Goal: Information Seeking & Learning: Learn about a topic

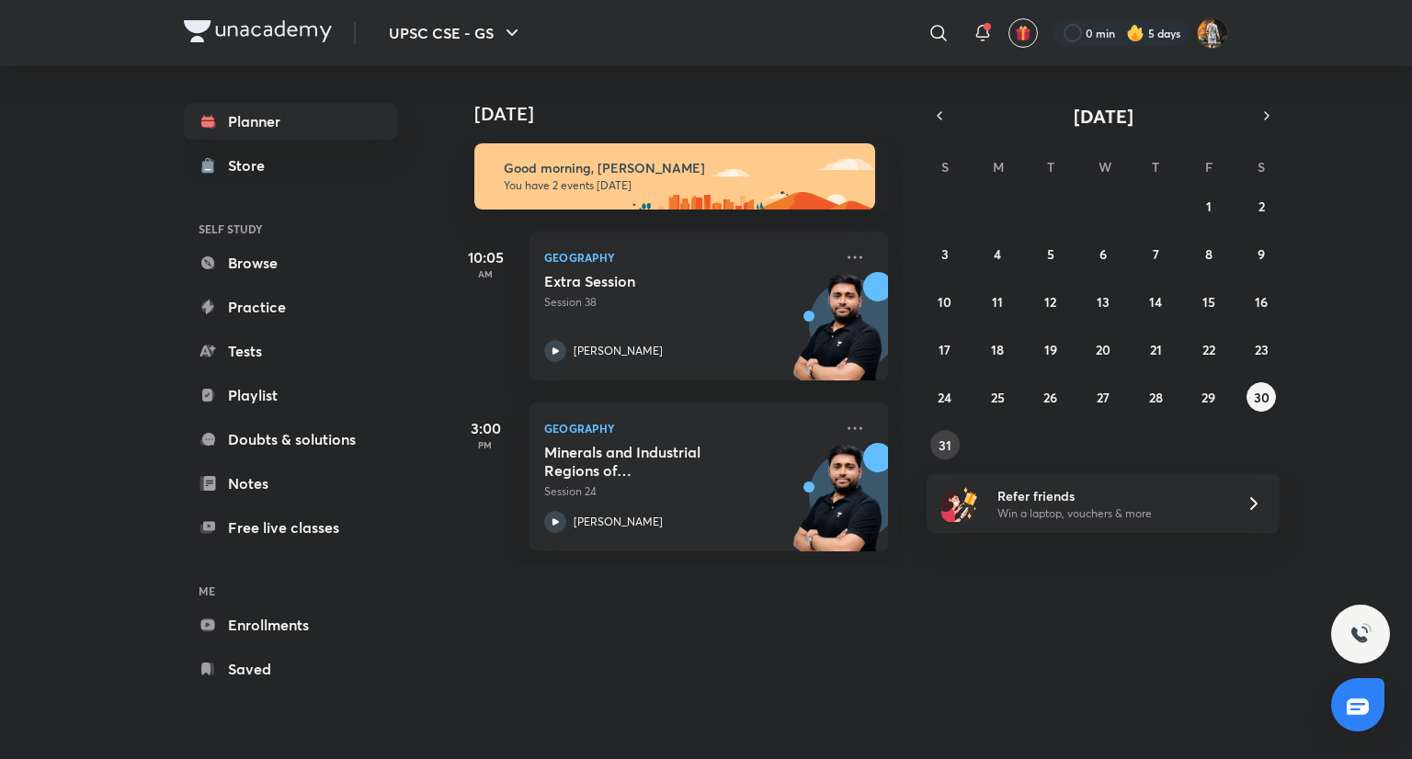
click at [935, 448] on button "31" at bounding box center [944, 444] width 29 height 29
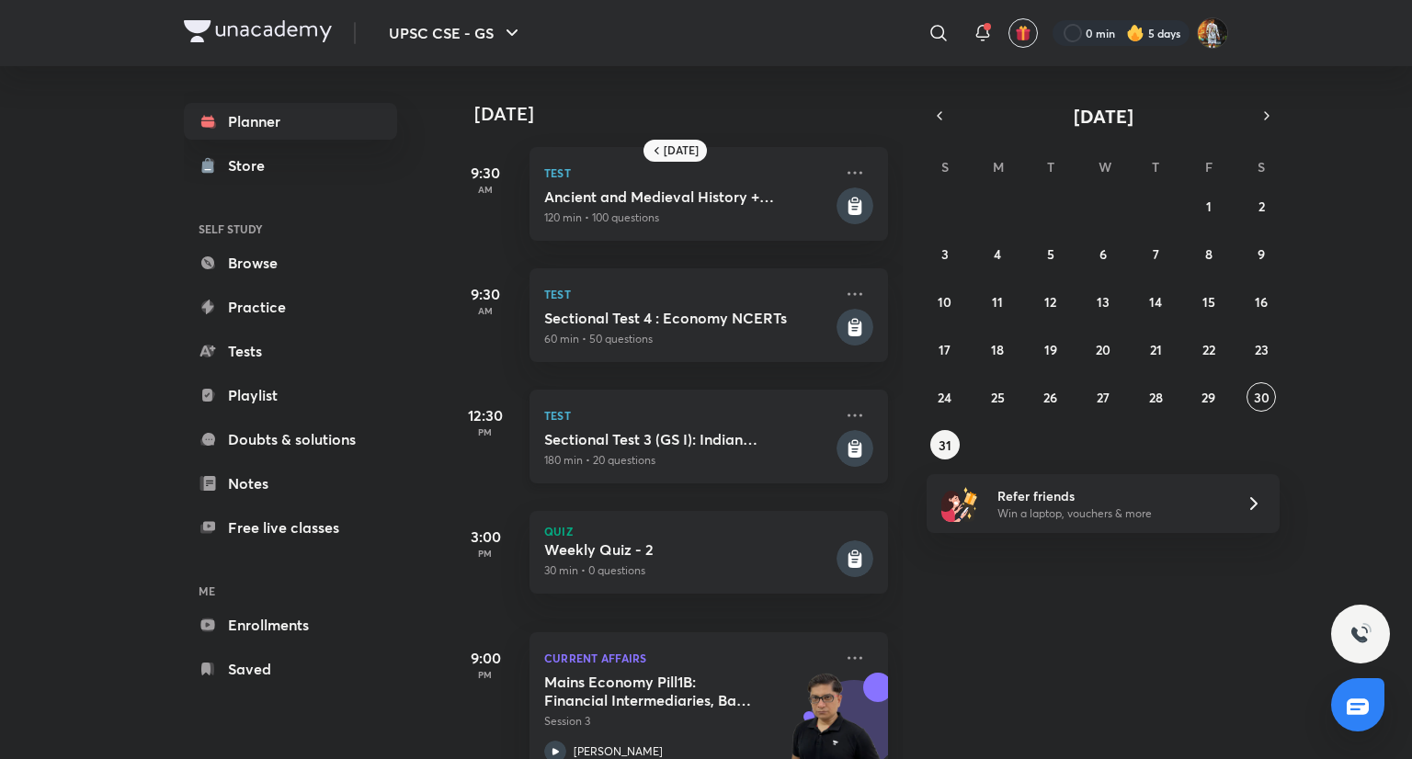
scroll to position [51, 0]
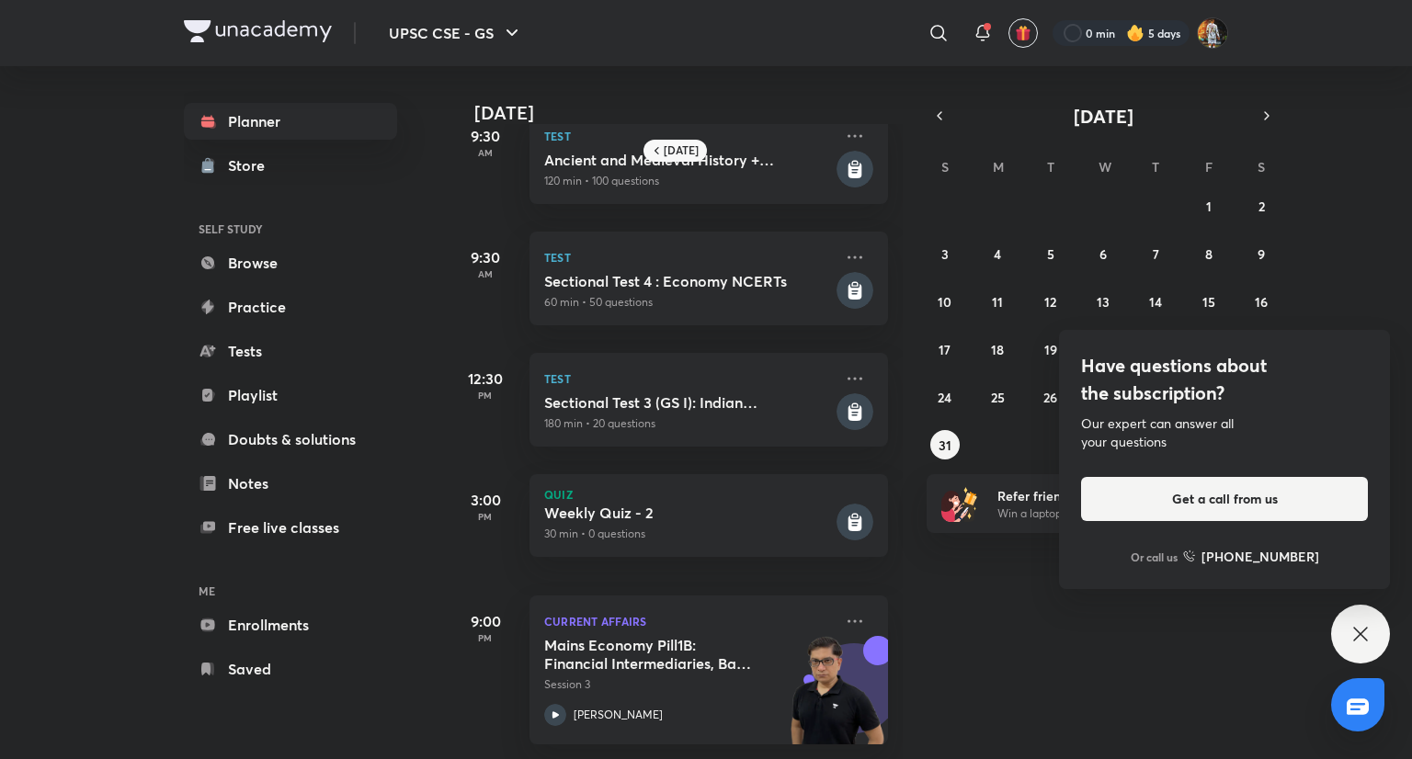
click at [1262, 393] on div "UPSC CSE - GS ​ 0 min 5 days Planner Store SELF STUDY Browse Practice Tests Pla…" at bounding box center [706, 379] width 1412 height 759
click at [1366, 637] on icon at bounding box center [1360, 634] width 22 height 22
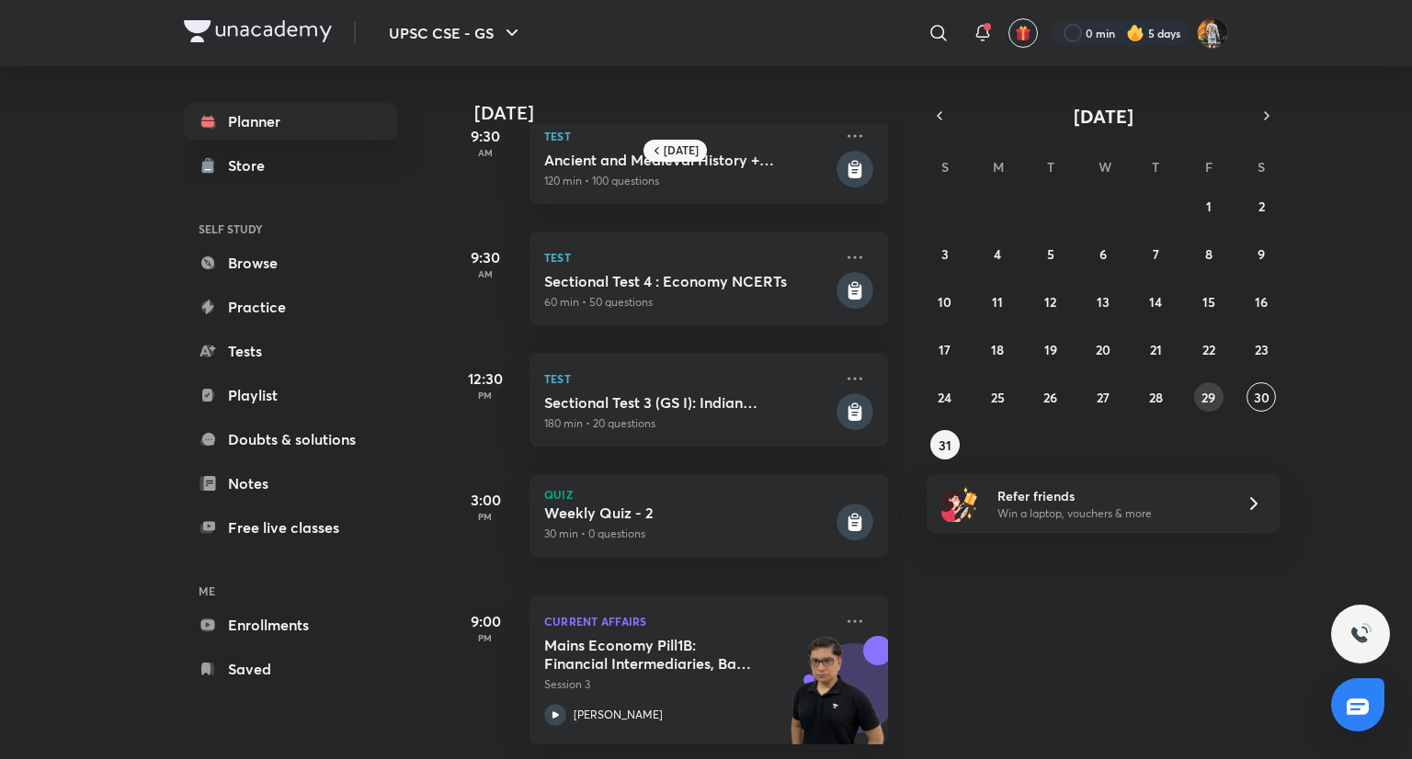
click at [1217, 388] on button "29" at bounding box center [1208, 396] width 29 height 29
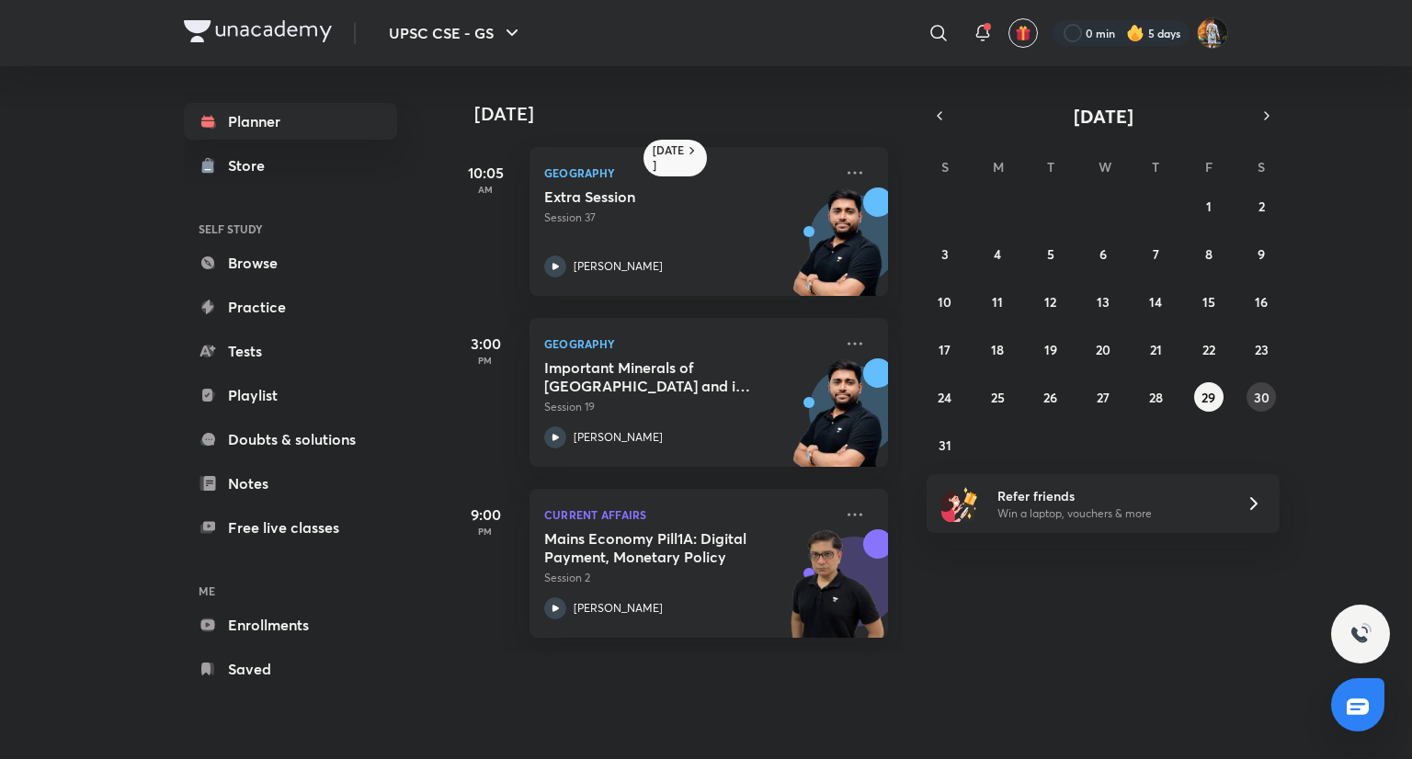
click at [1273, 394] on button "30" at bounding box center [1260, 396] width 29 height 29
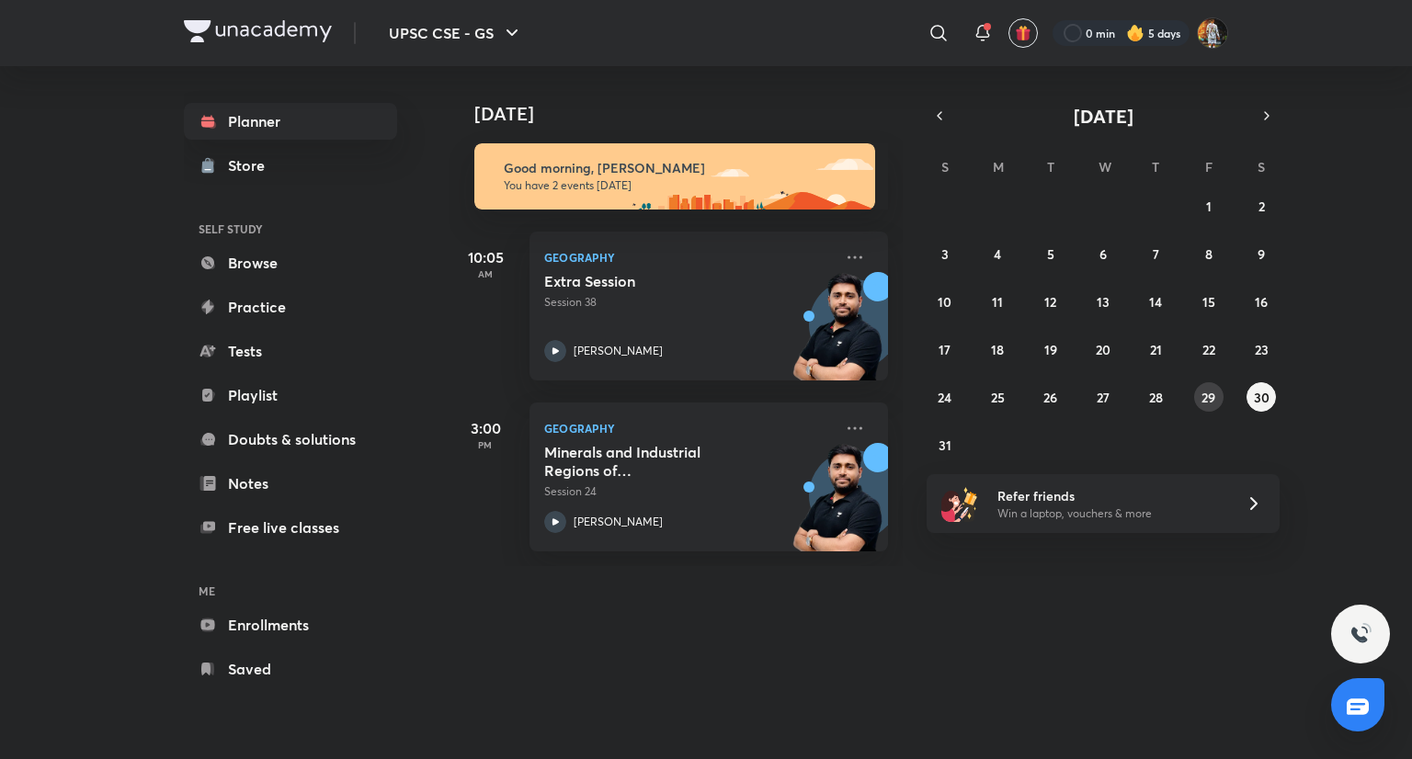
click at [1220, 394] on button "29" at bounding box center [1208, 396] width 29 height 29
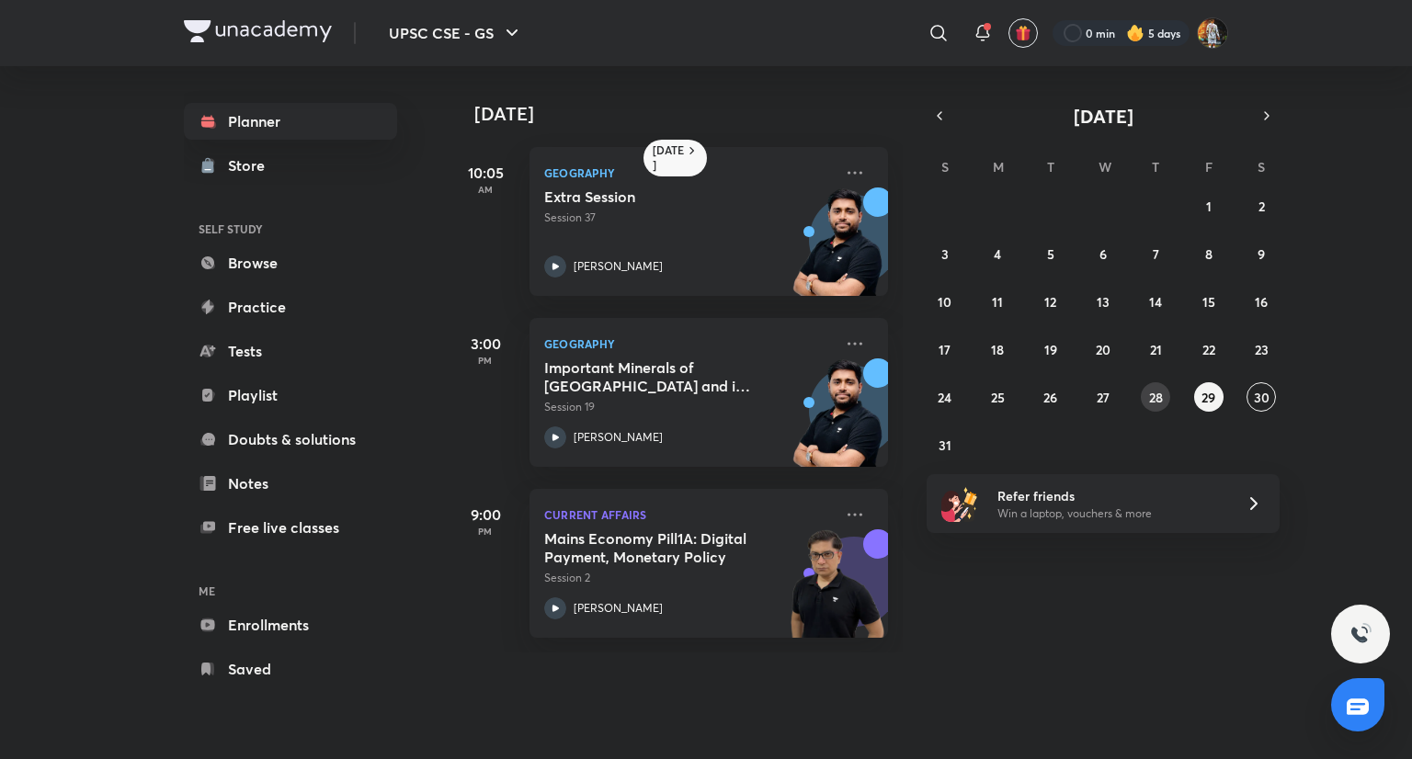
click at [1152, 403] on abbr "28" at bounding box center [1156, 397] width 14 height 17
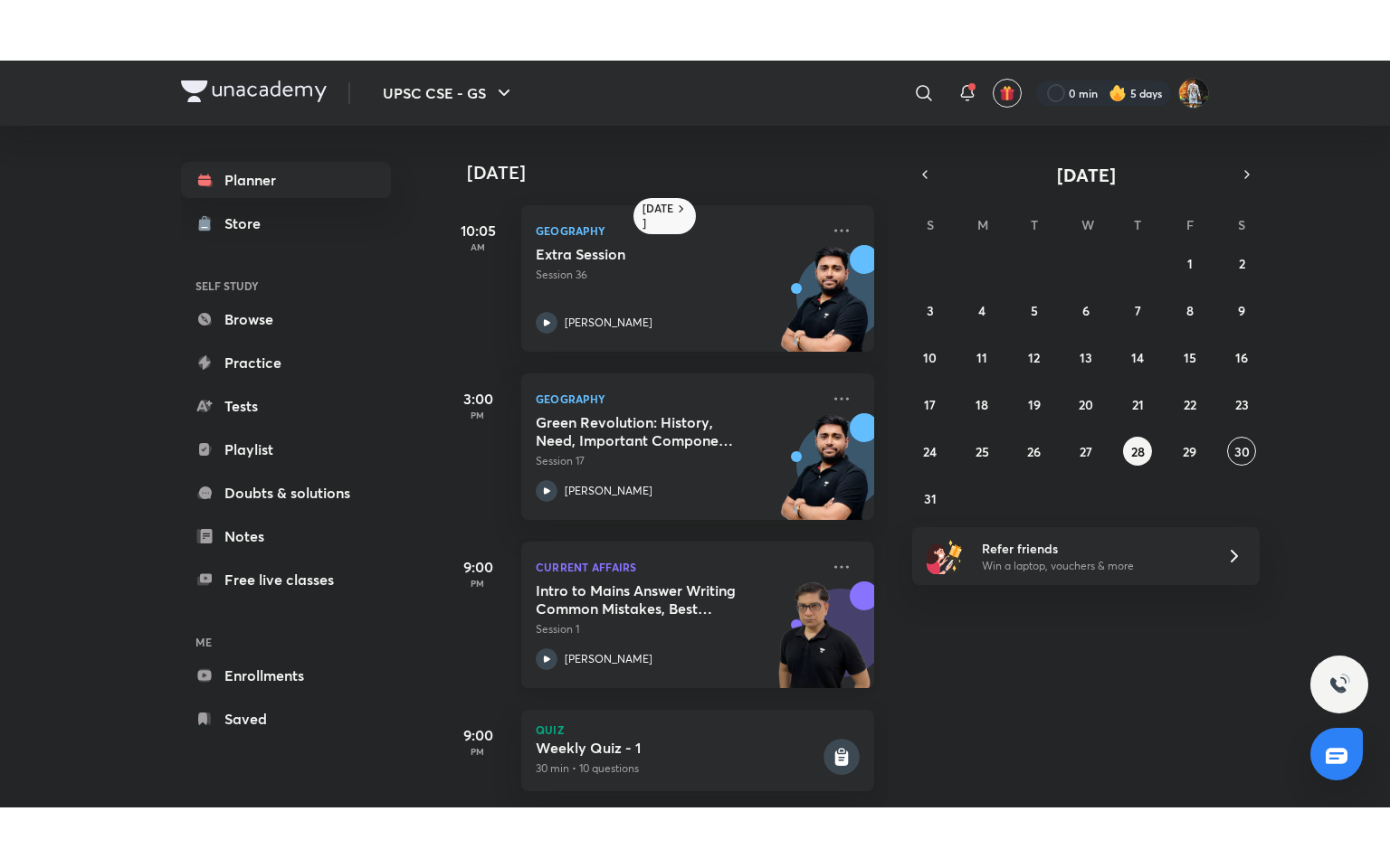
scroll to position [29, 0]
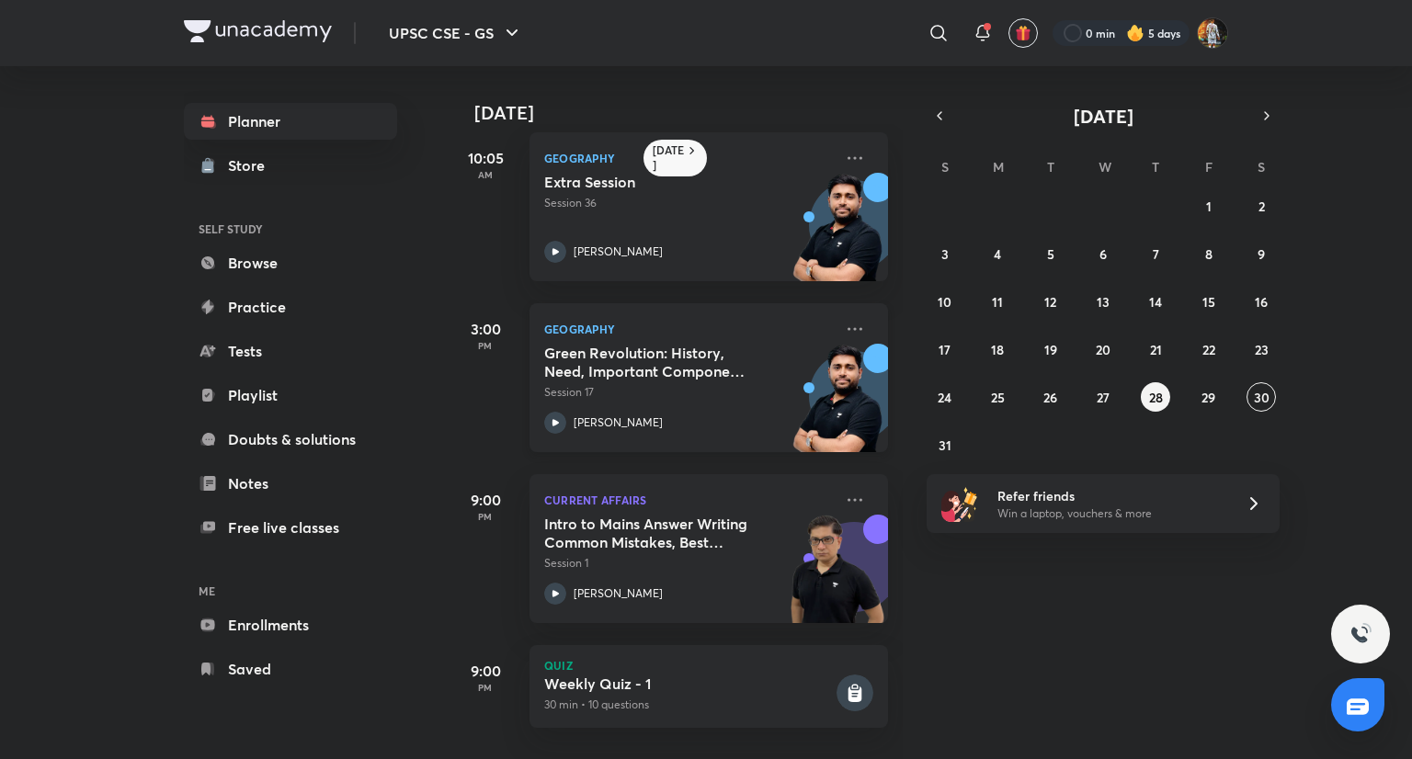
click at [601, 384] on p "Session 17" at bounding box center [688, 392] width 289 height 17
click at [1218, 405] on button "29" at bounding box center [1208, 396] width 29 height 29
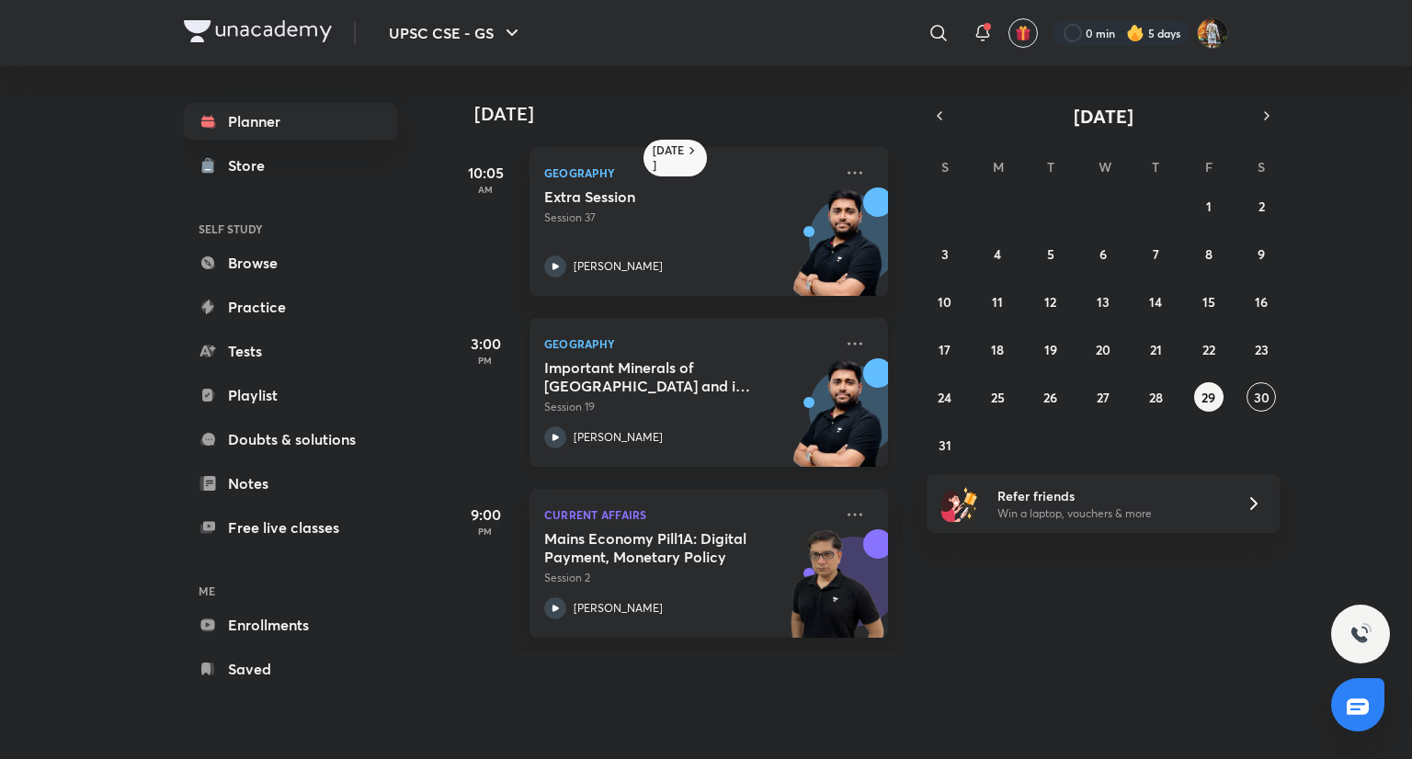
click at [713, 443] on div "[PERSON_NAME]" at bounding box center [688, 437] width 289 height 22
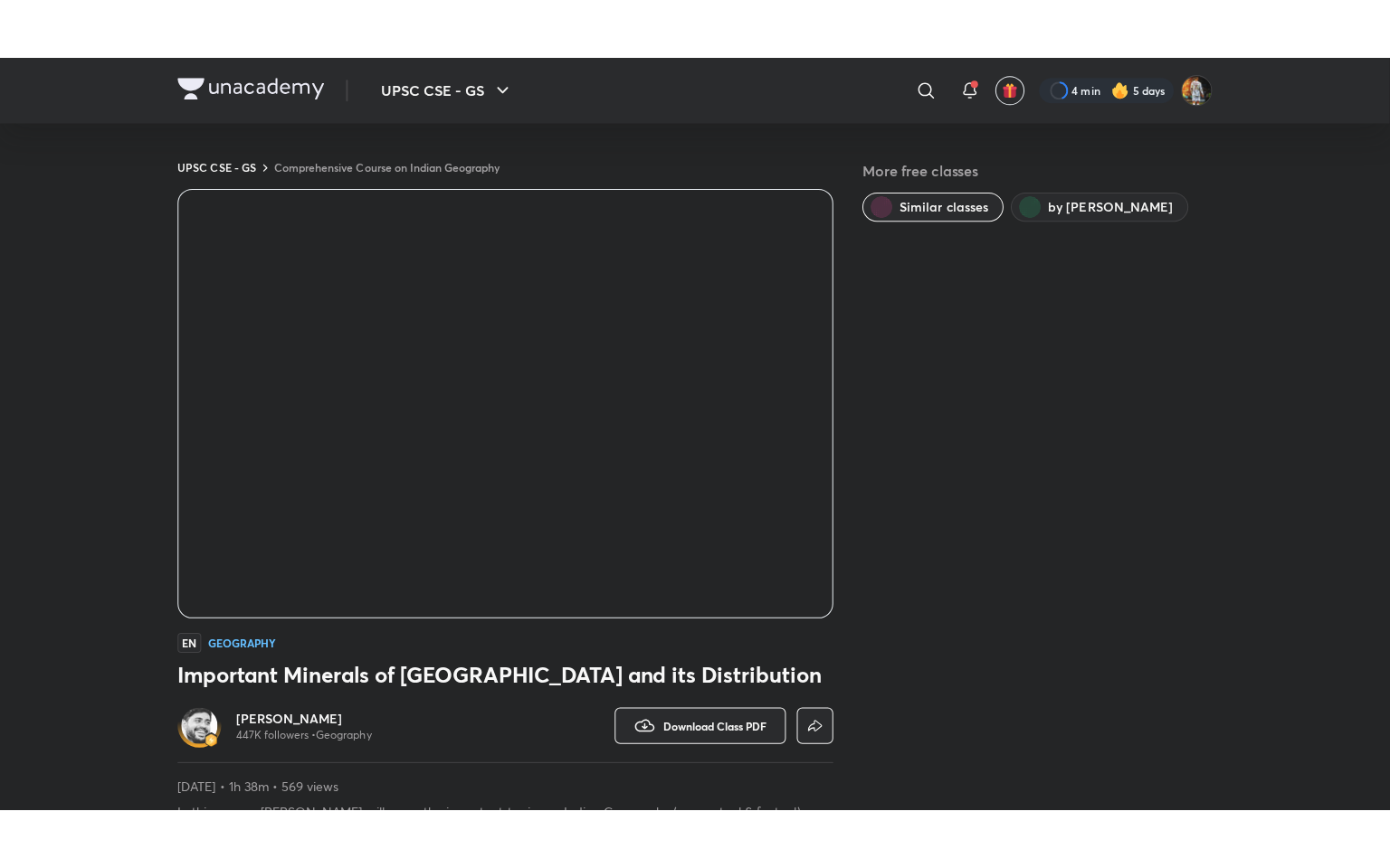
scroll to position [653, 0]
